Goal: Navigation & Orientation: Understand site structure

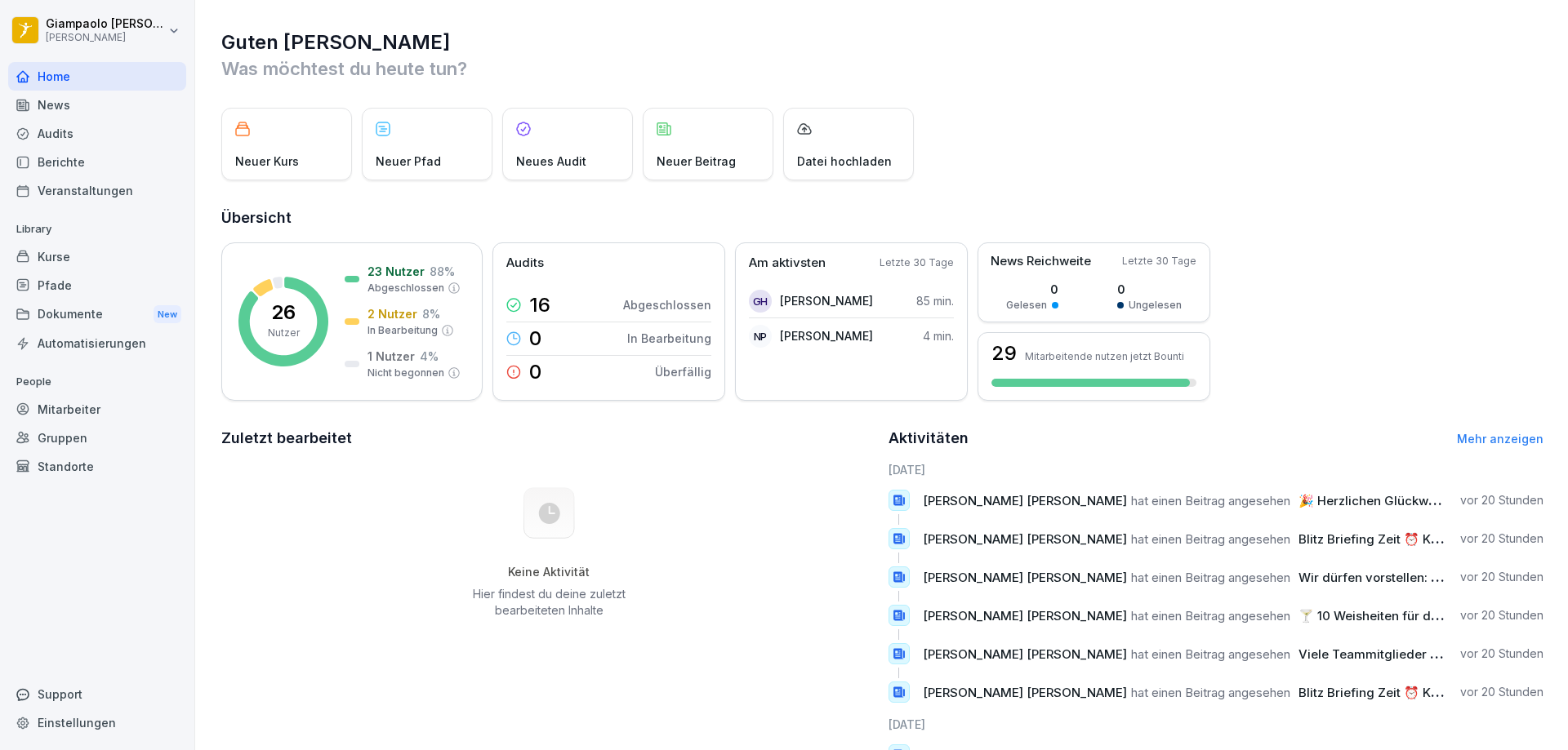
click at [54, 265] on div "Kurse" at bounding box center [97, 257] width 178 height 28
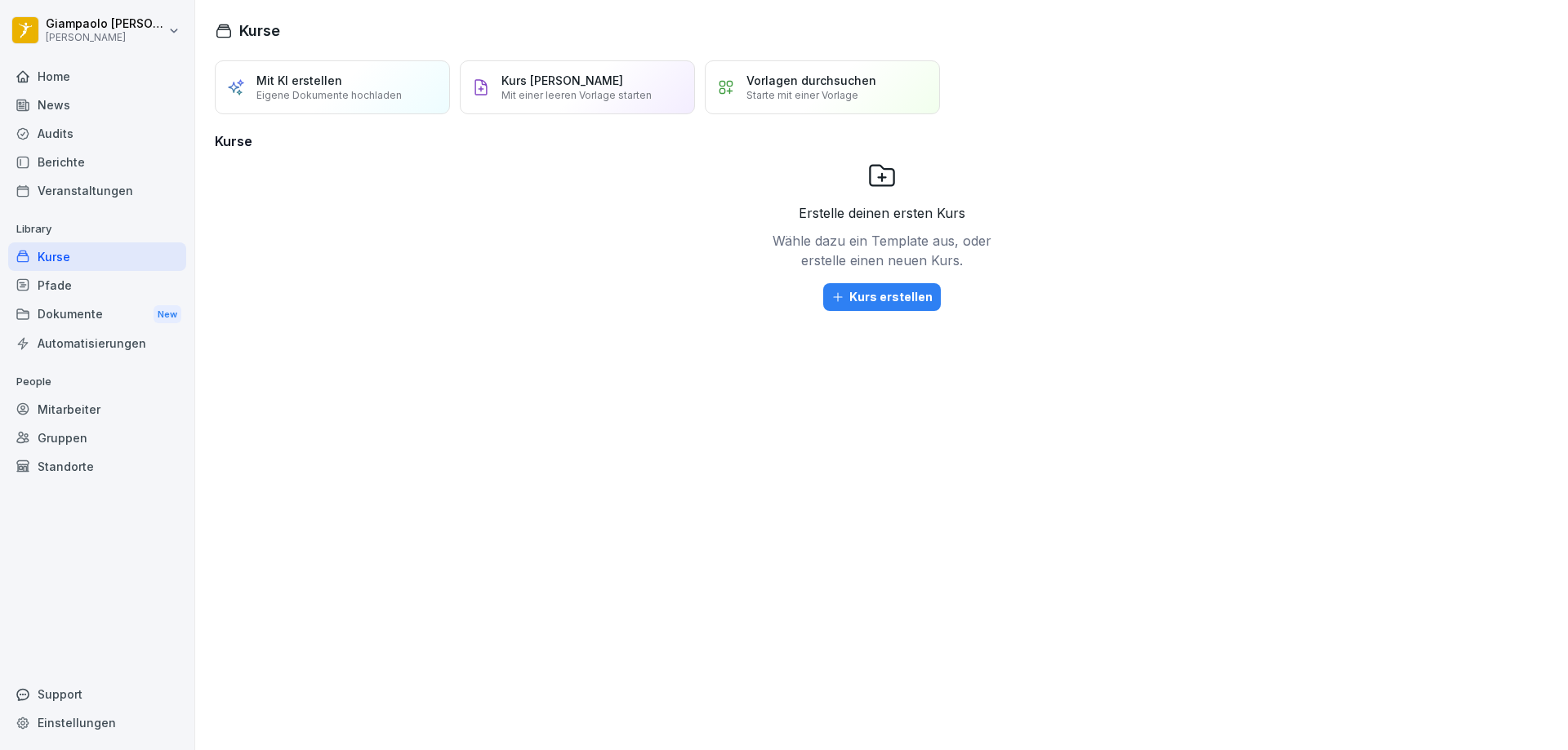
click at [99, 407] on div "Mitarbeiter" at bounding box center [97, 409] width 178 height 28
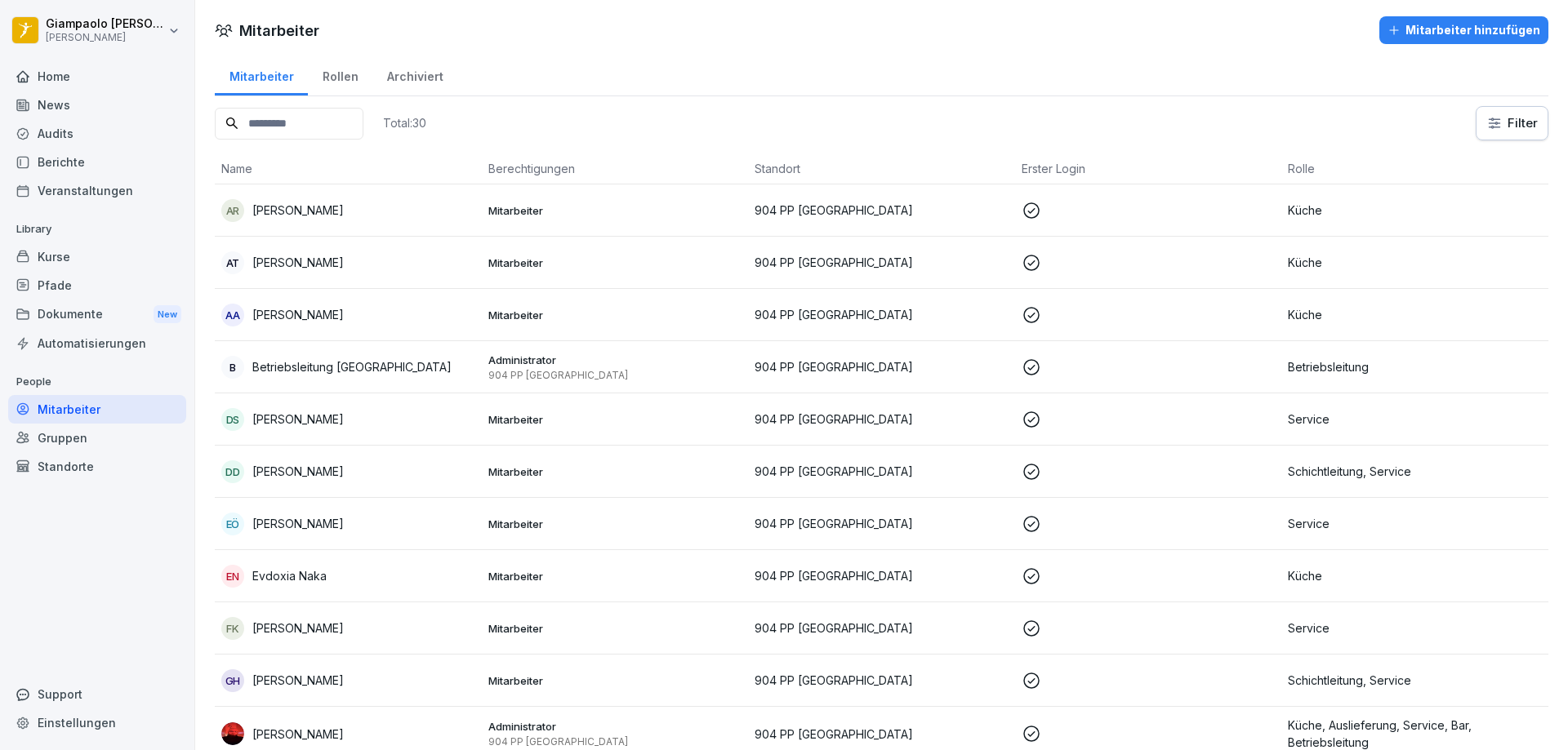
click at [95, 446] on div "Gruppen" at bounding box center [97, 438] width 178 height 28
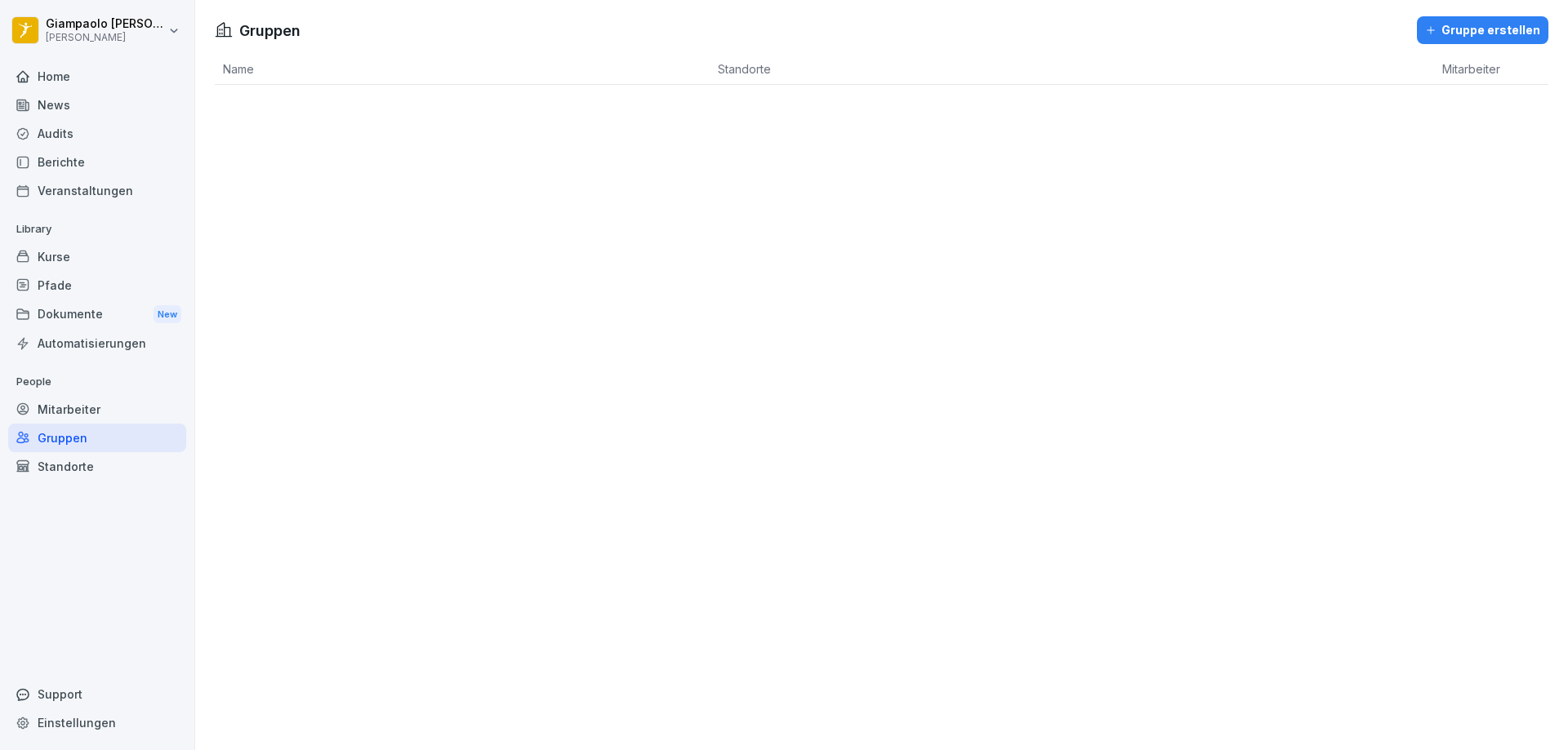
click at [93, 416] on div "Mitarbeiter" at bounding box center [97, 409] width 178 height 28
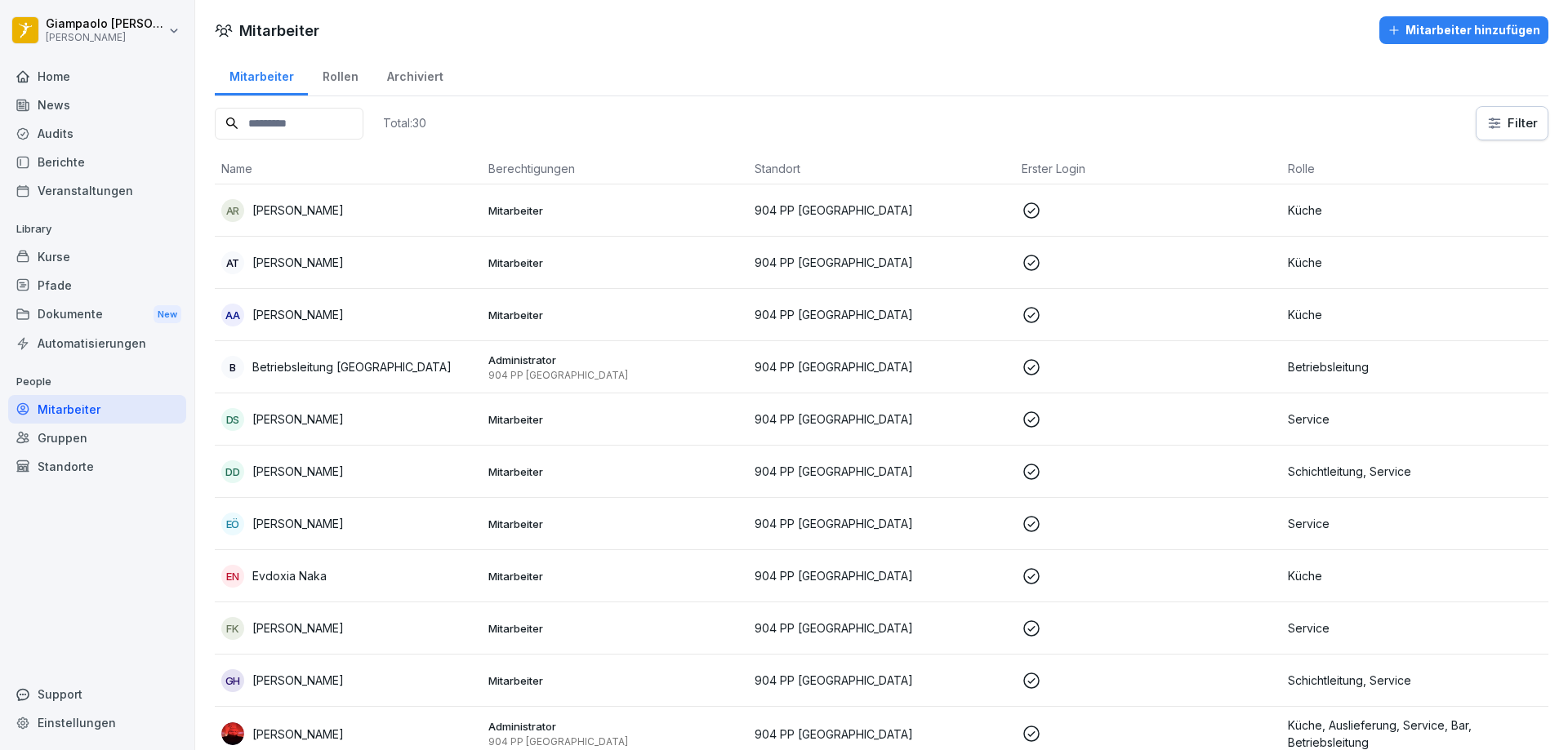
click at [87, 158] on div "Berichte" at bounding box center [97, 162] width 178 height 28
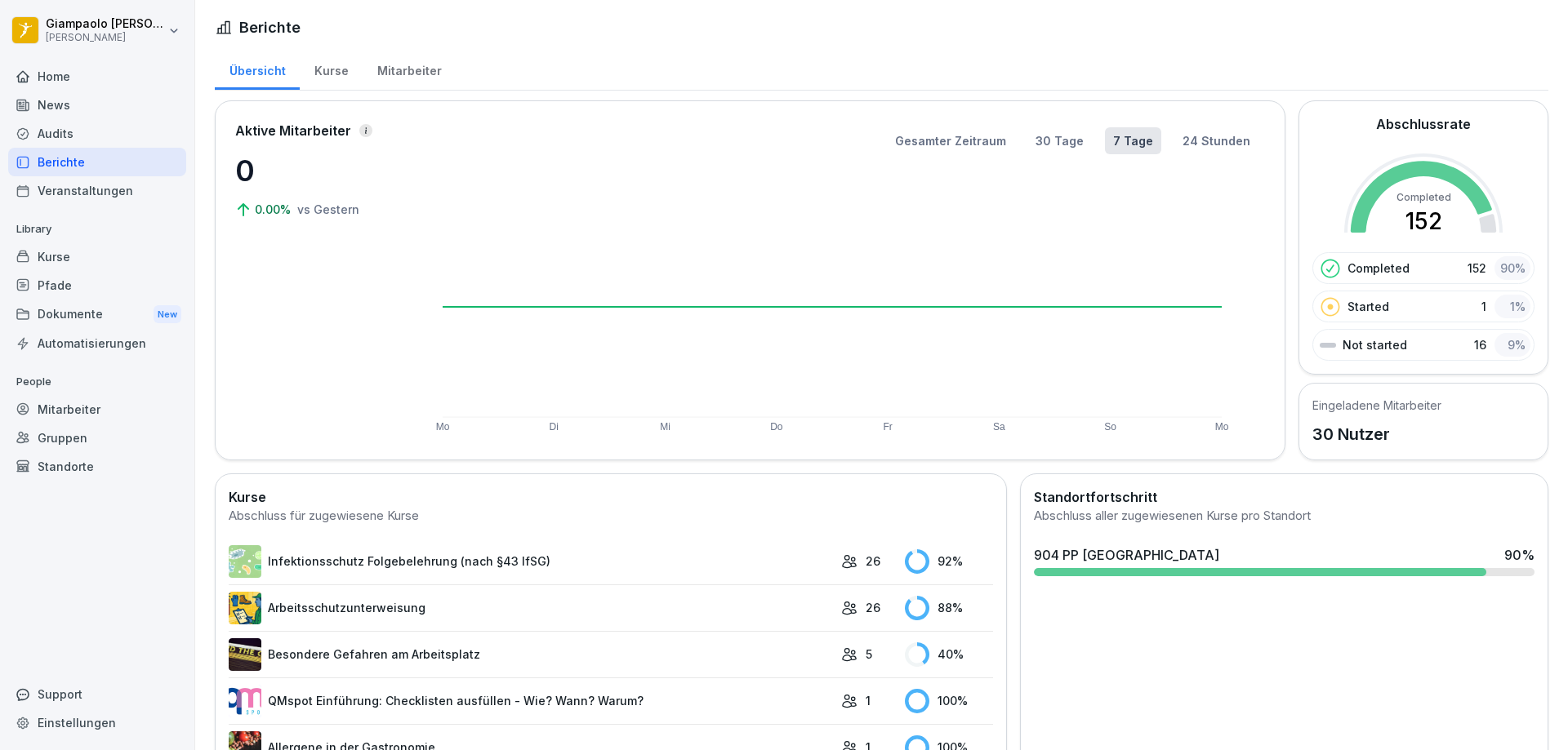
click at [384, 74] on div "Mitarbeiter" at bounding box center [408, 68] width 93 height 42
